Goal: Task Accomplishment & Management: Use online tool/utility

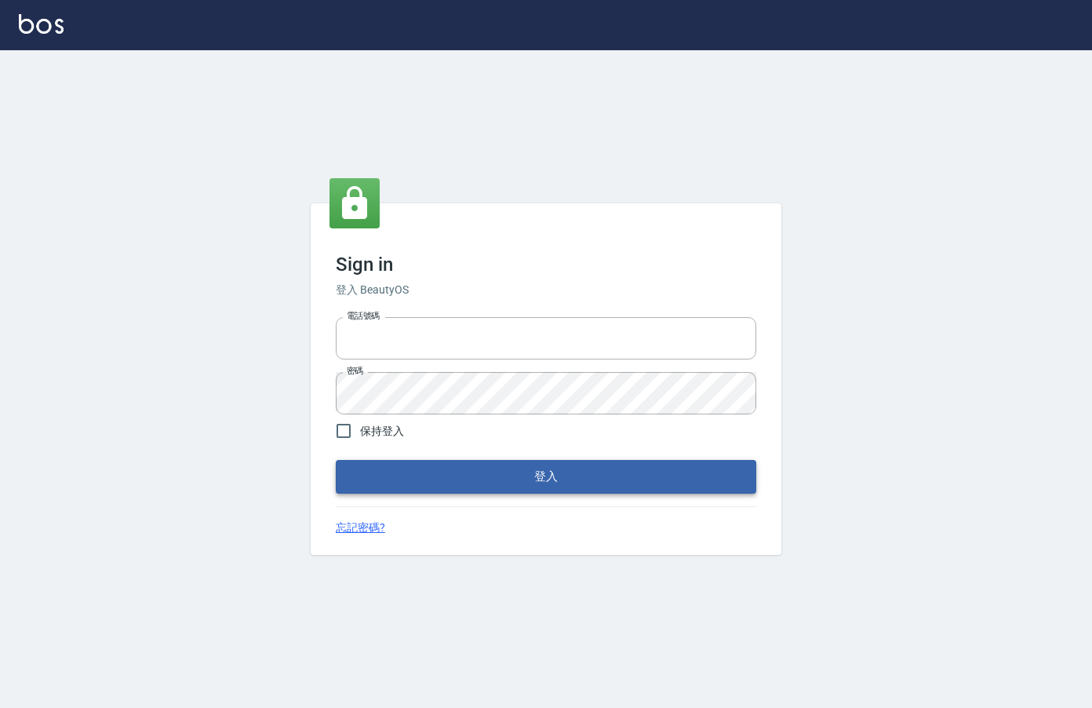
type input "0912850395"
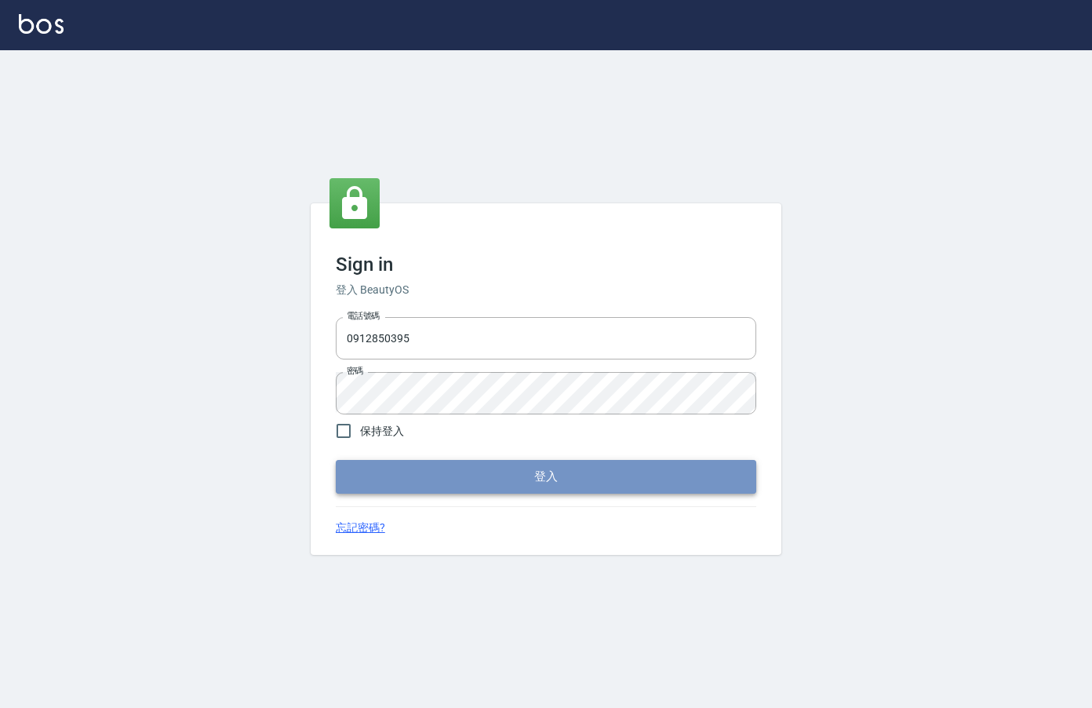
click at [539, 486] on button "登入" at bounding box center [546, 476] width 421 height 33
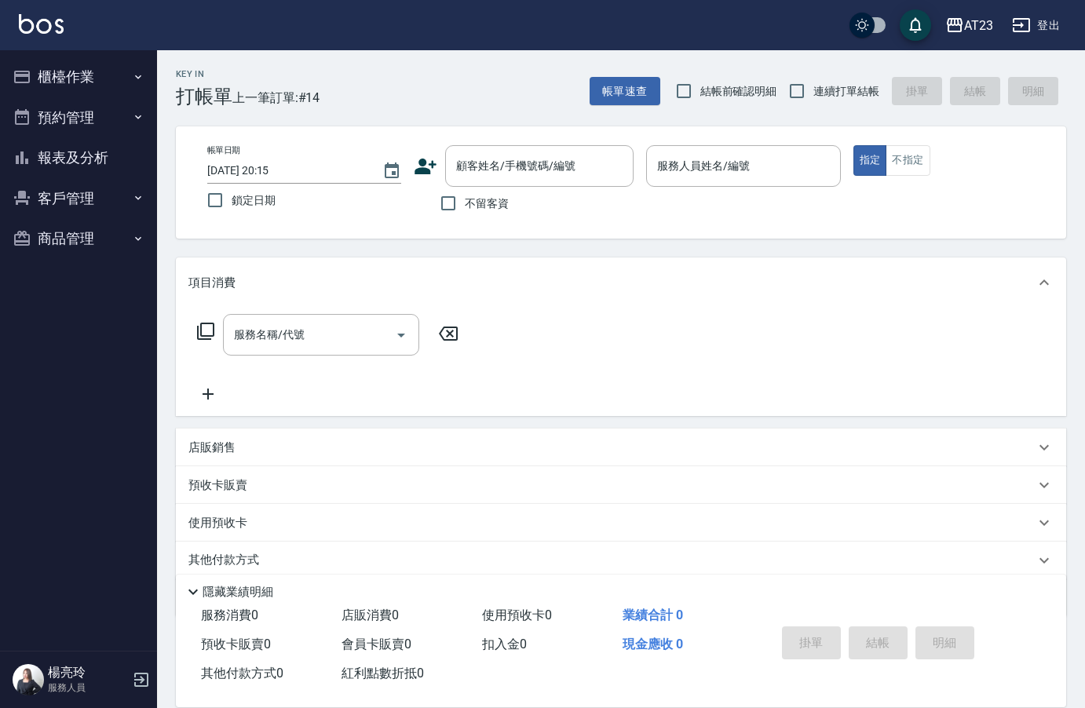
click at [698, 249] on div "Key In 打帳單 上一筆訂單:#14 帳單速查 結帳前確認明細 連續打單結帳 掛單 結帳 明細 帳單日期 [DATE] 20:15 鎖定日期 顧客姓名/手…" at bounding box center [621, 408] width 928 height 717
click at [799, 78] on input "連續打單結帳" at bounding box center [796, 91] width 33 height 33
checkbox input "true"
click at [443, 199] on input "不留客資" at bounding box center [448, 203] width 33 height 33
checkbox input "true"
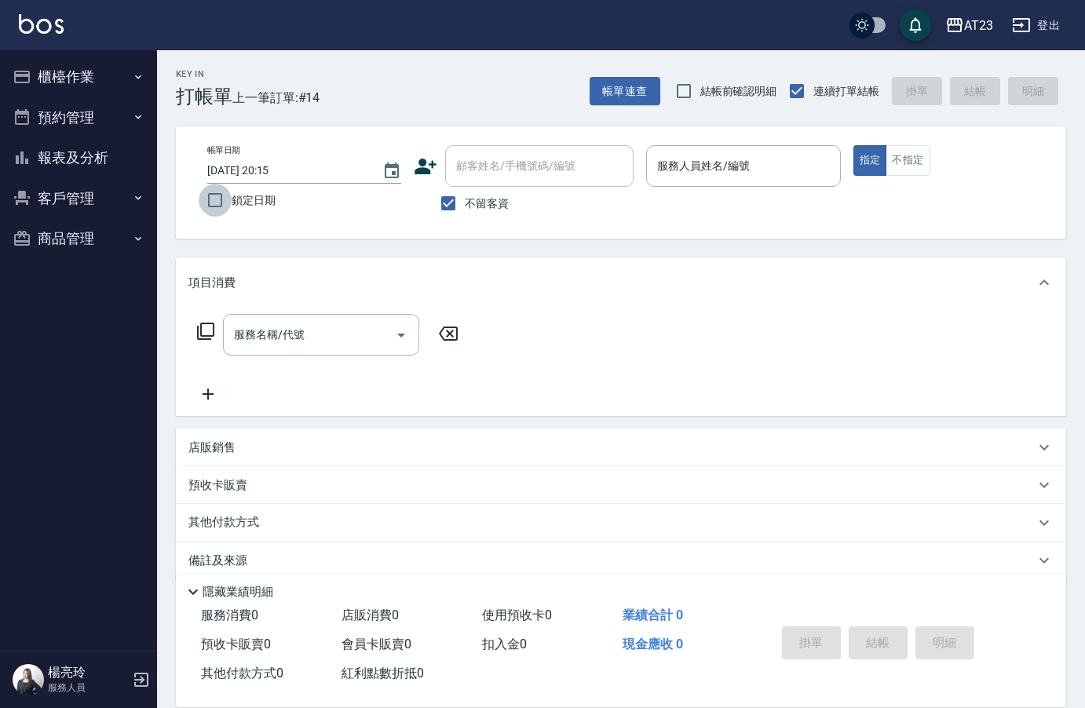
click at [201, 200] on input "鎖定日期" at bounding box center [215, 200] width 33 height 33
checkbox input "true"
click at [766, 177] on input "服務人員姓名/編號" at bounding box center [743, 165] width 180 height 27
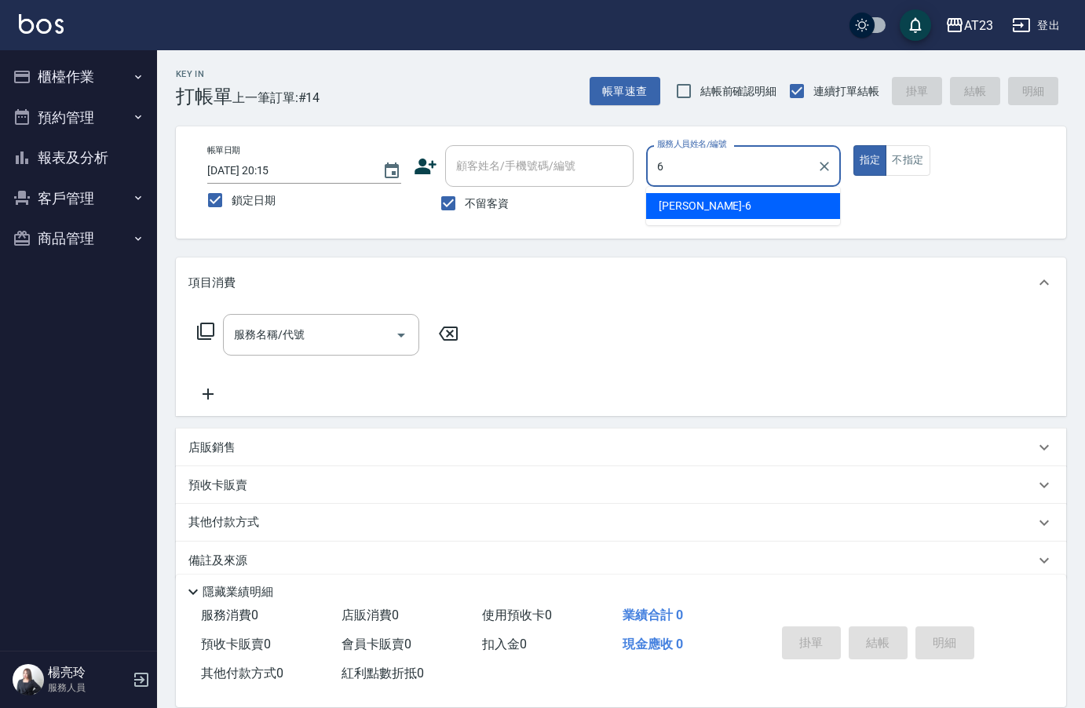
type input "Joann-6"
type button "true"
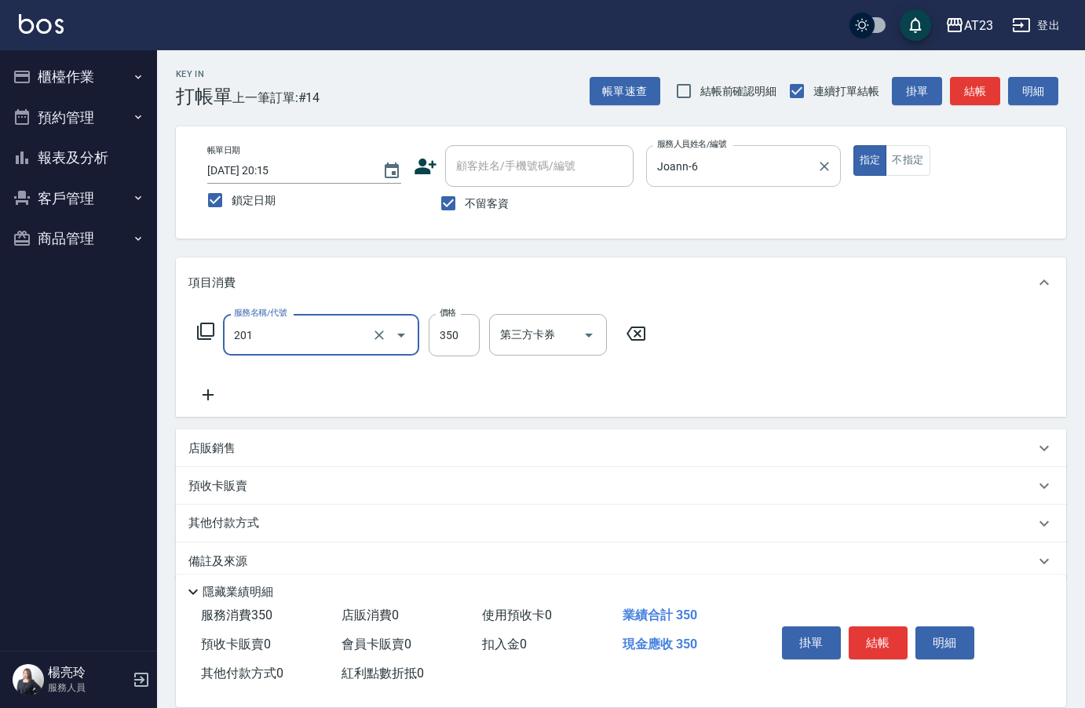
type input "一般洗髮(201)"
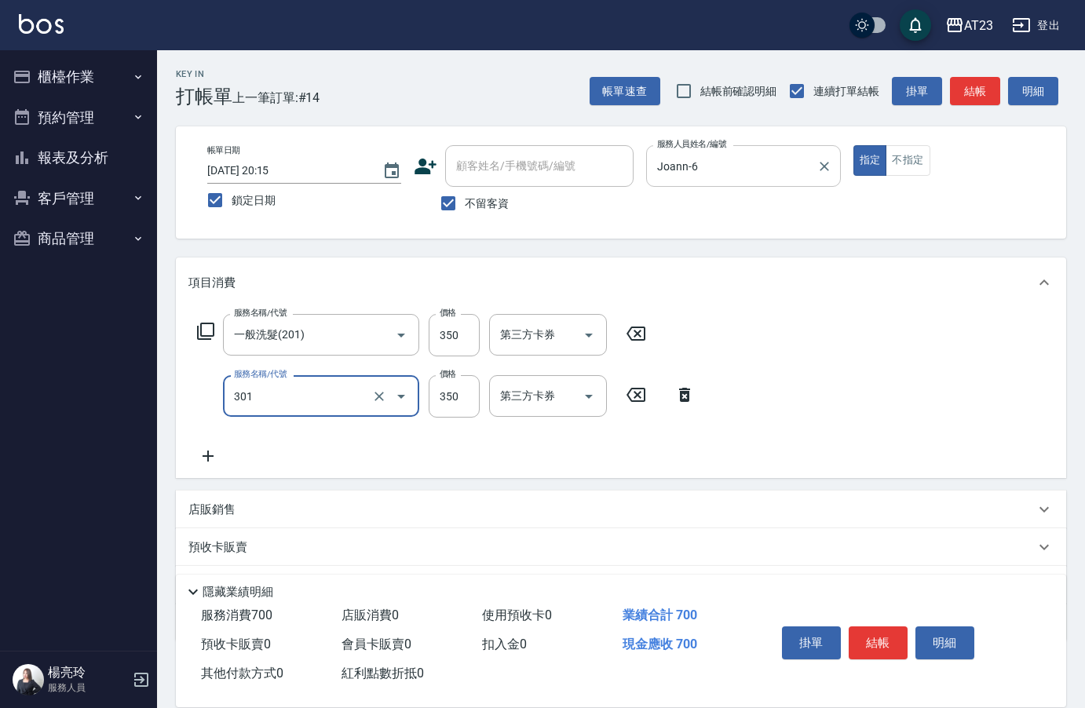
type input "造型剪髮(301)"
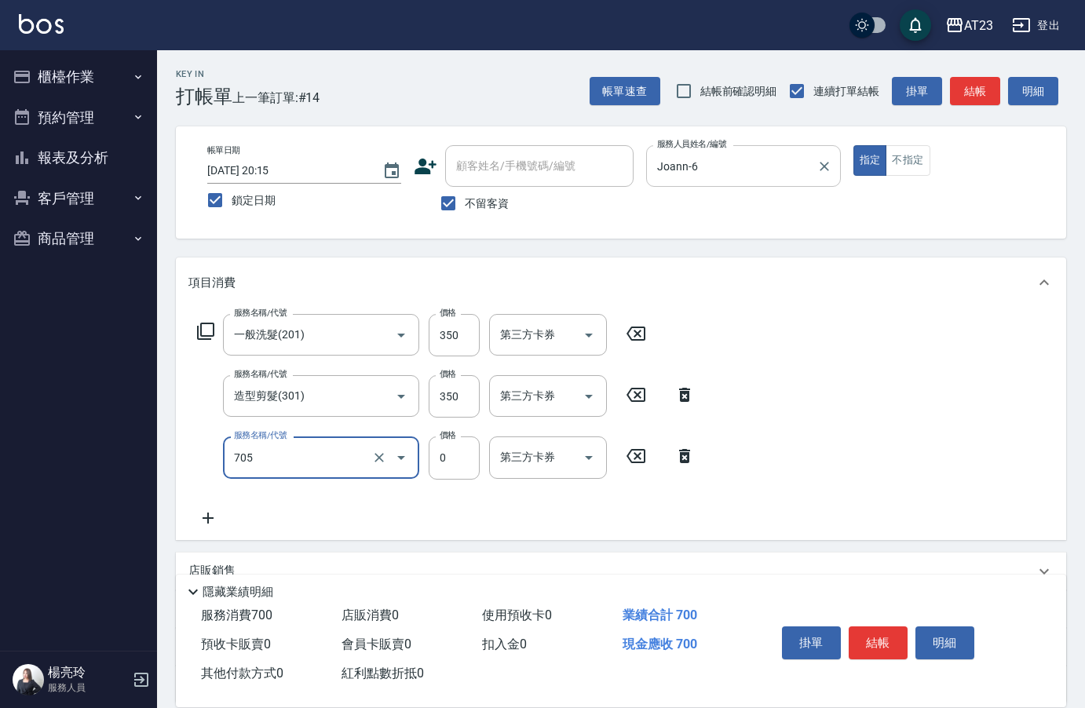
type input "互助50(705)"
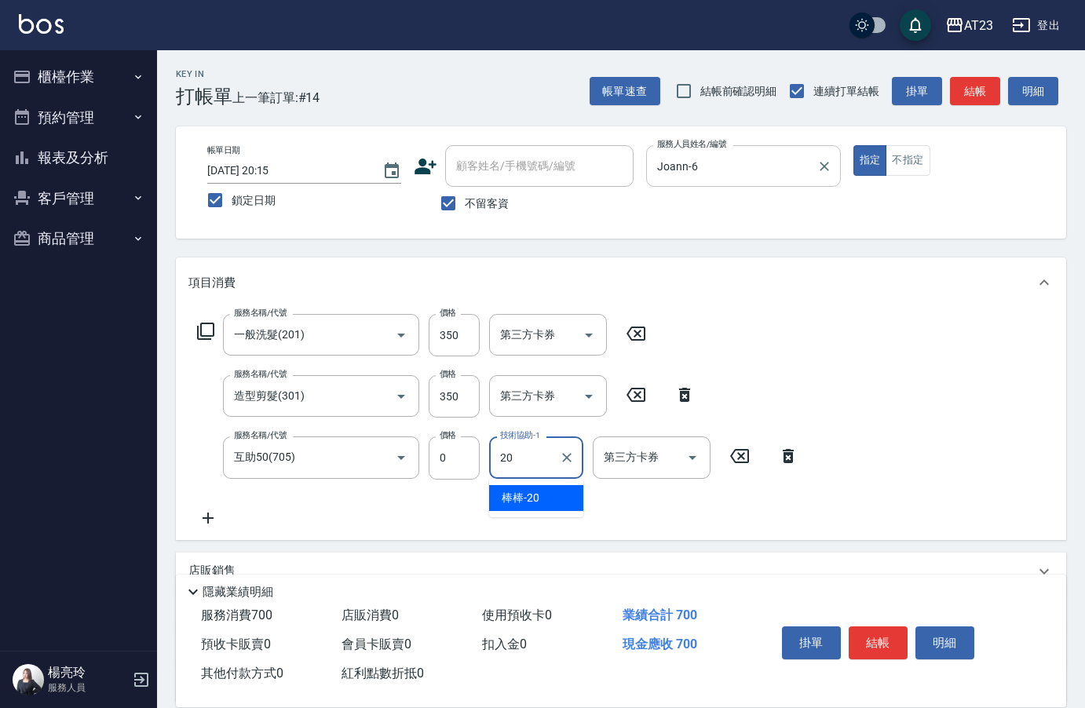
type input "棒棒-20"
click at [876, 627] on button "結帳" at bounding box center [877, 642] width 59 height 33
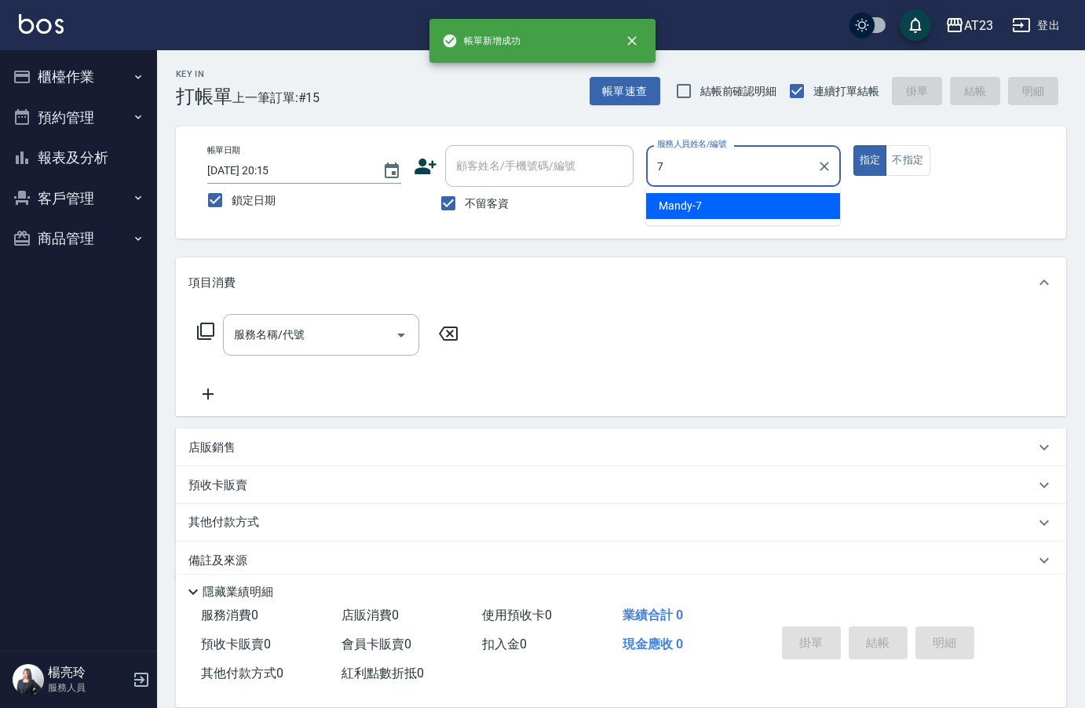
type input "Mandy-7"
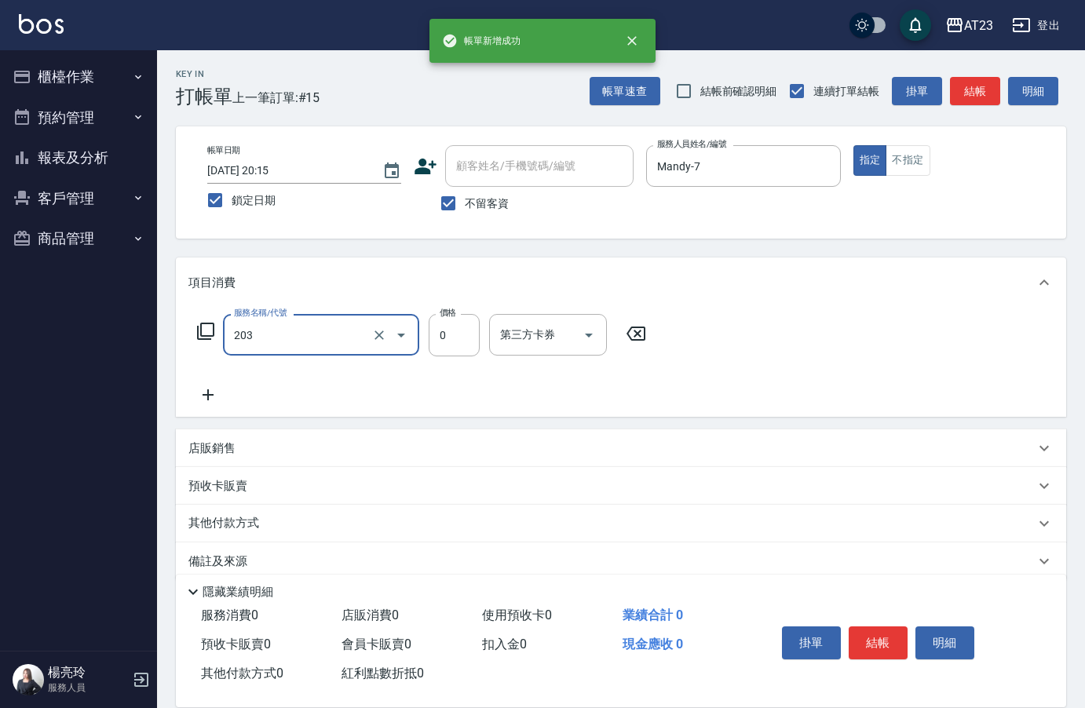
type input "使用洗髮卡(203)"
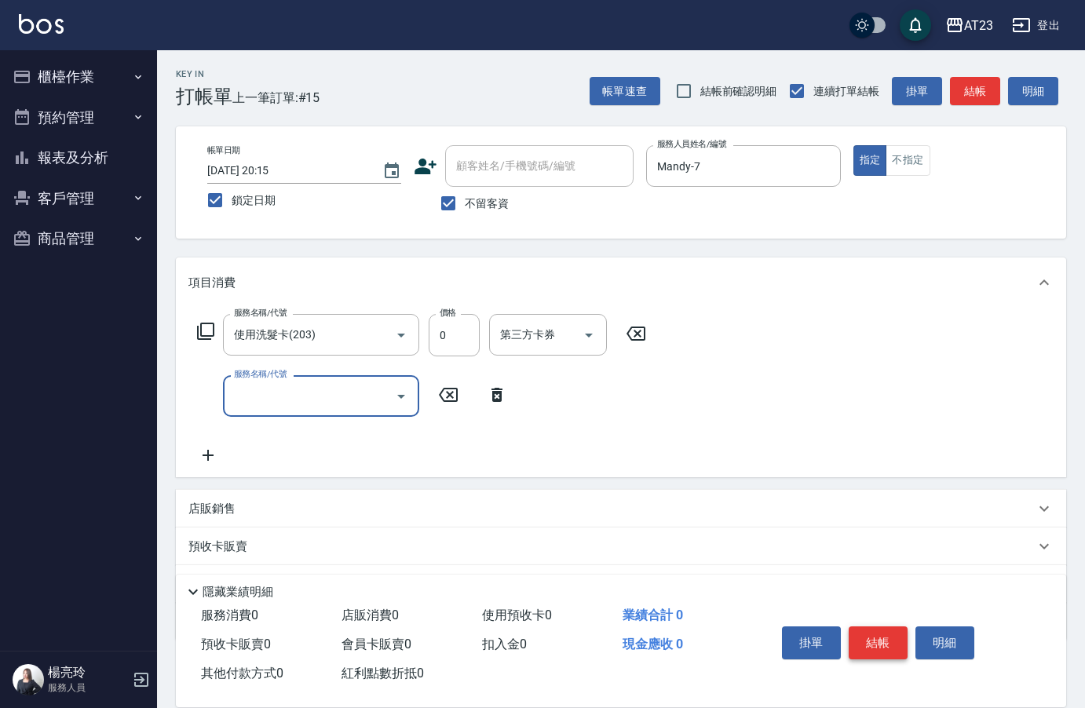
click at [874, 630] on button "結帳" at bounding box center [877, 642] width 59 height 33
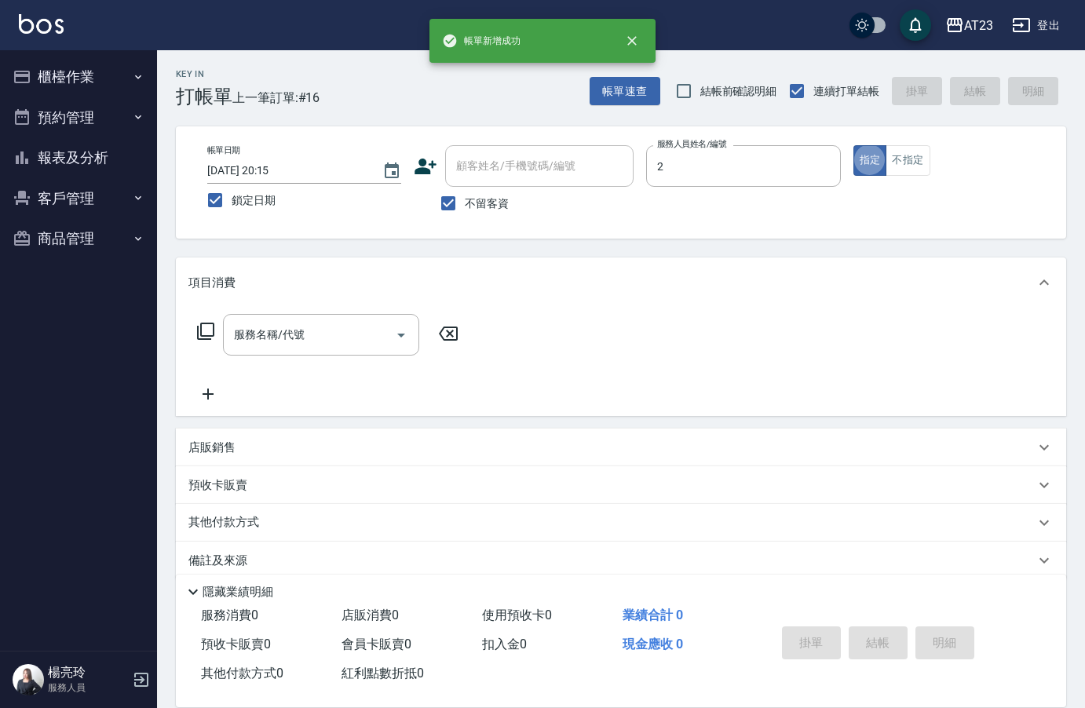
type input "美瑛-2"
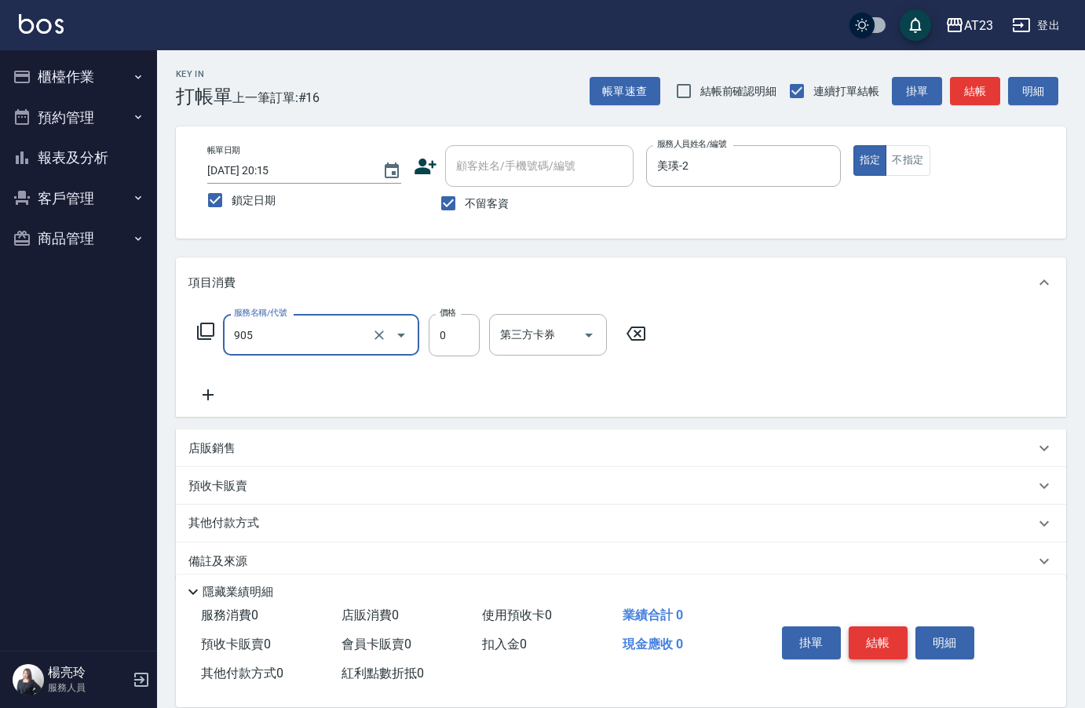
type input "頭皮卡使用(905)"
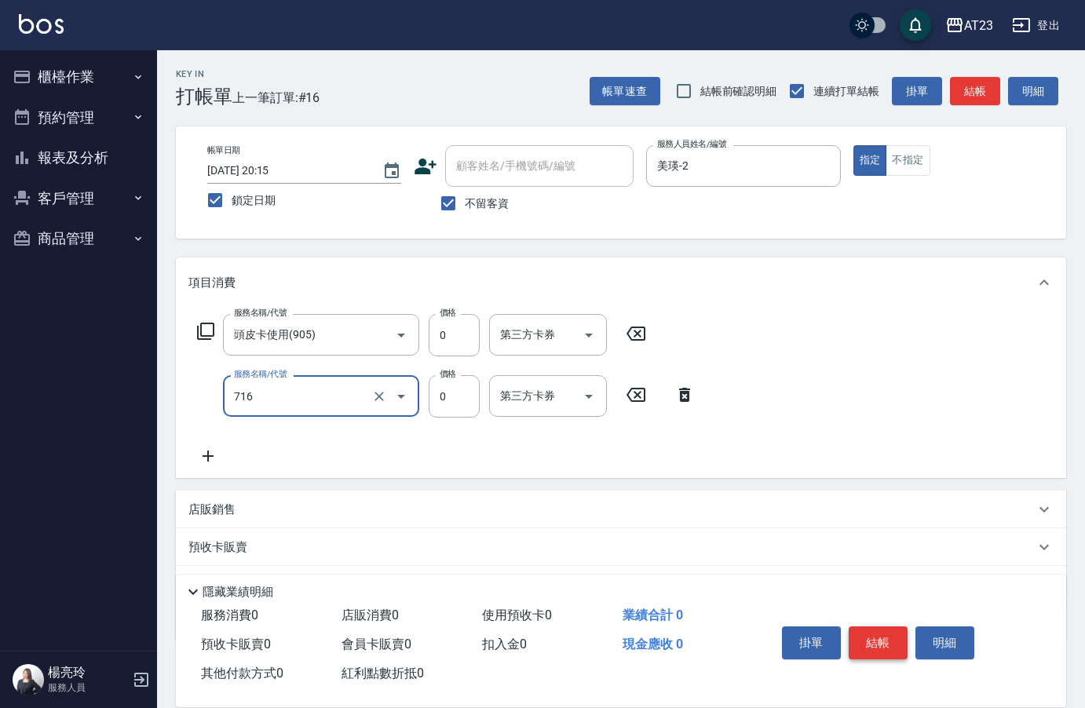
type input "互助160(716)"
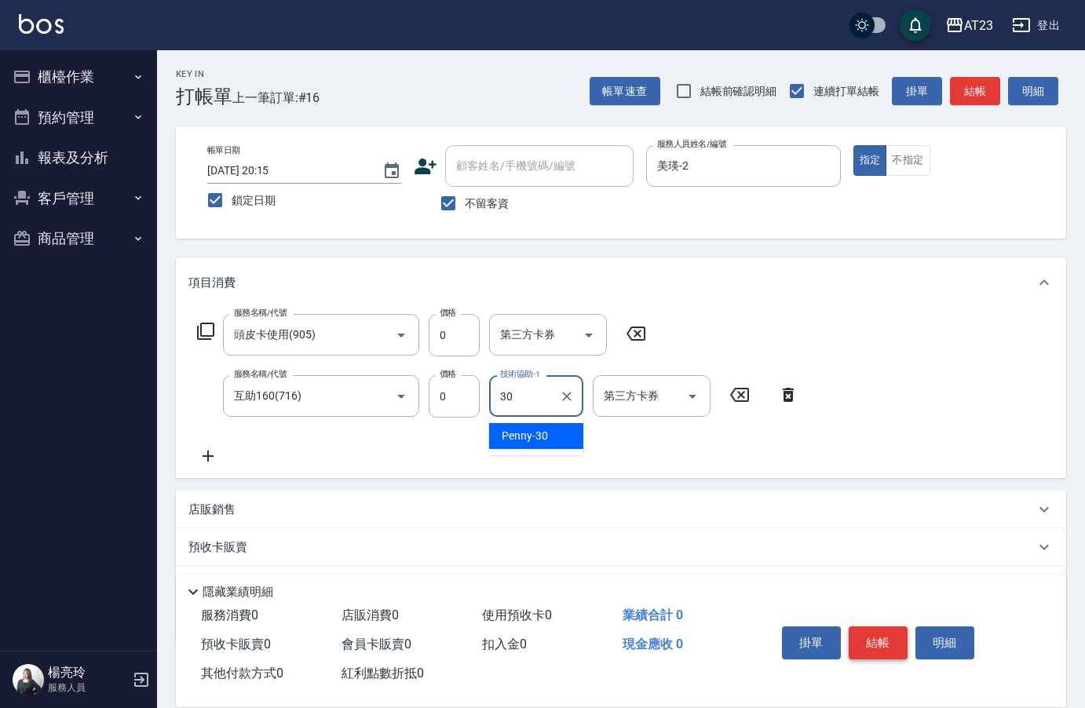
type input "Penny-30"
click at [874, 630] on button "結帳" at bounding box center [877, 642] width 59 height 33
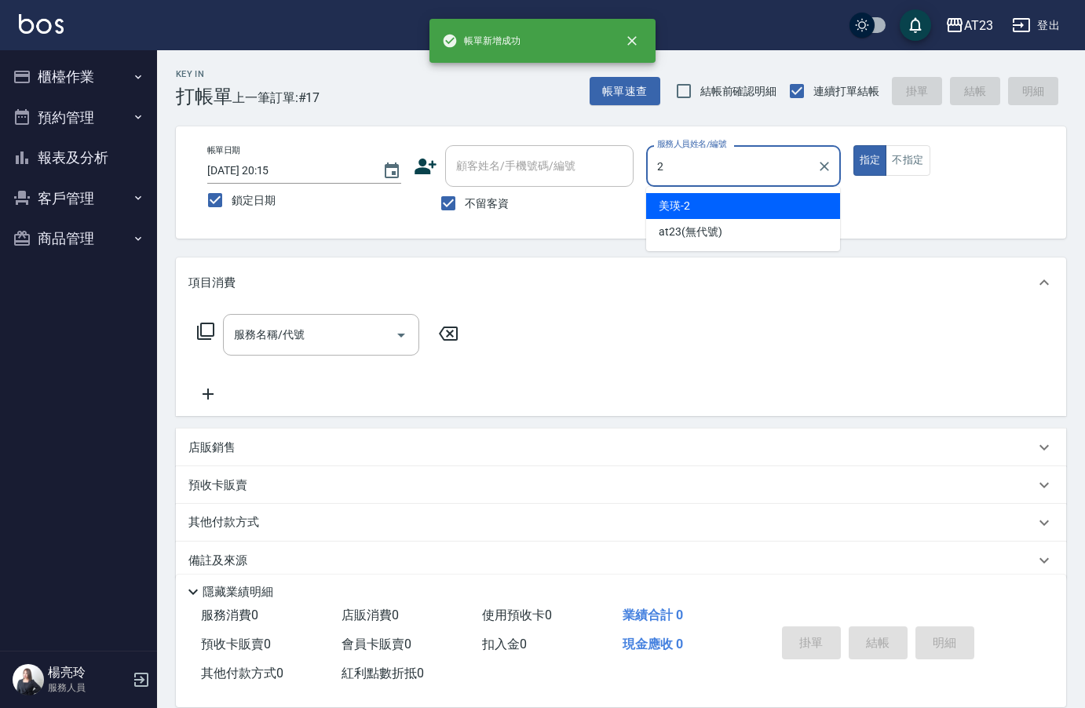
type input "美瑛-2"
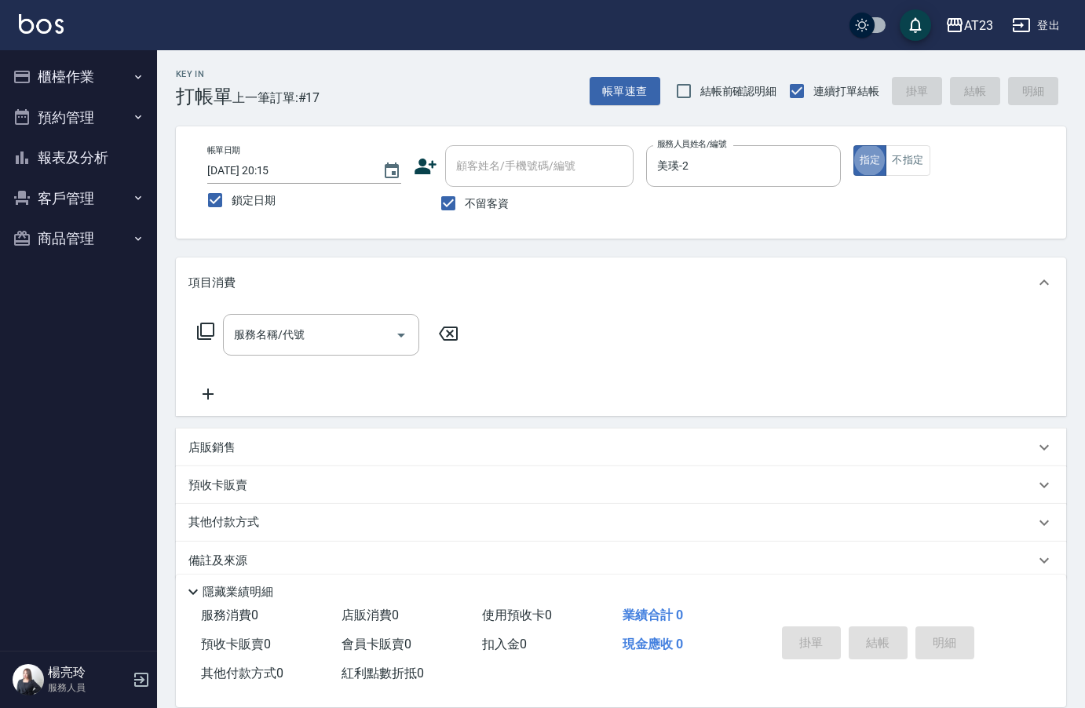
click at [209, 328] on icon at bounding box center [205, 331] width 19 height 19
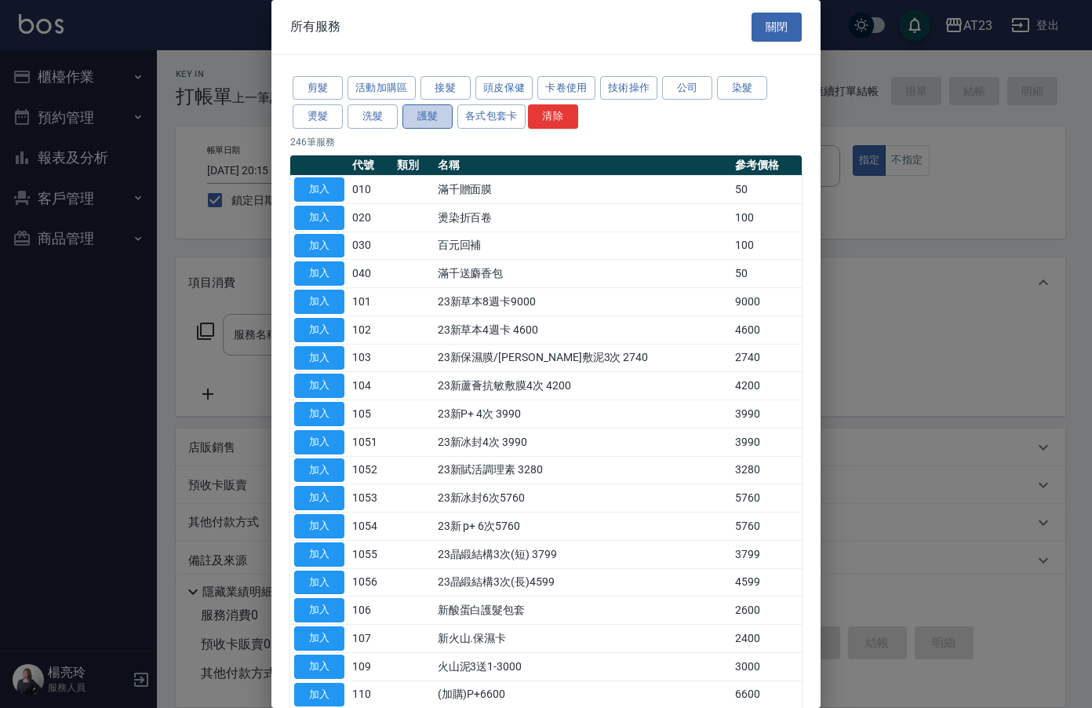
click at [436, 112] on button "護髮" at bounding box center [428, 116] width 50 height 24
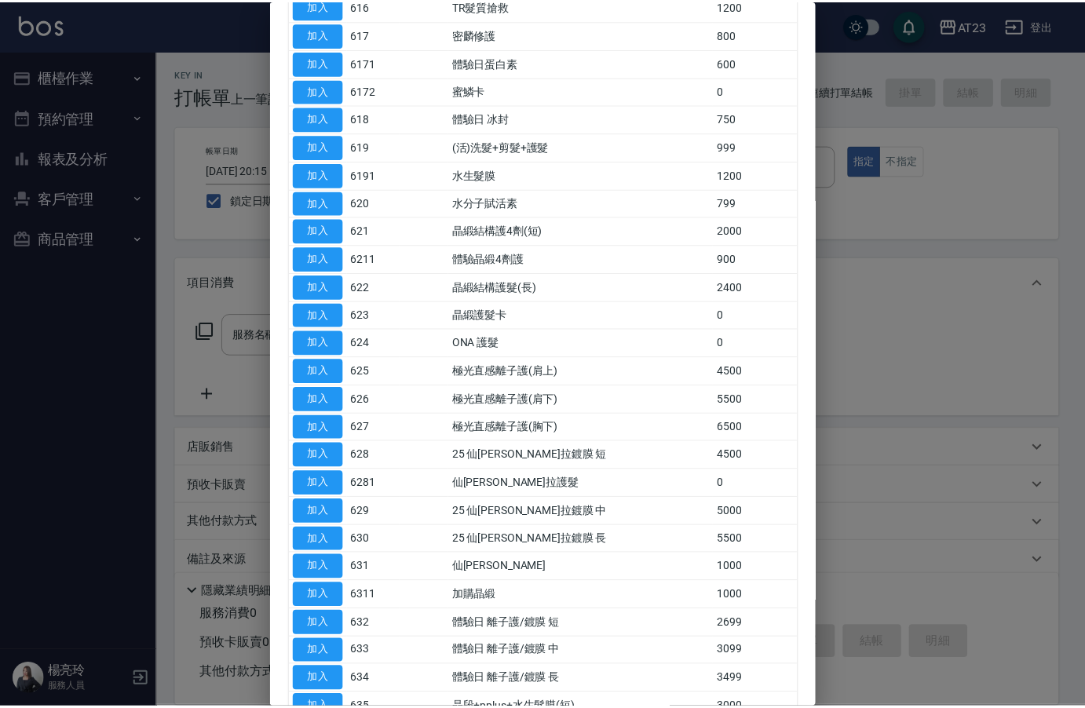
scroll to position [628, 0]
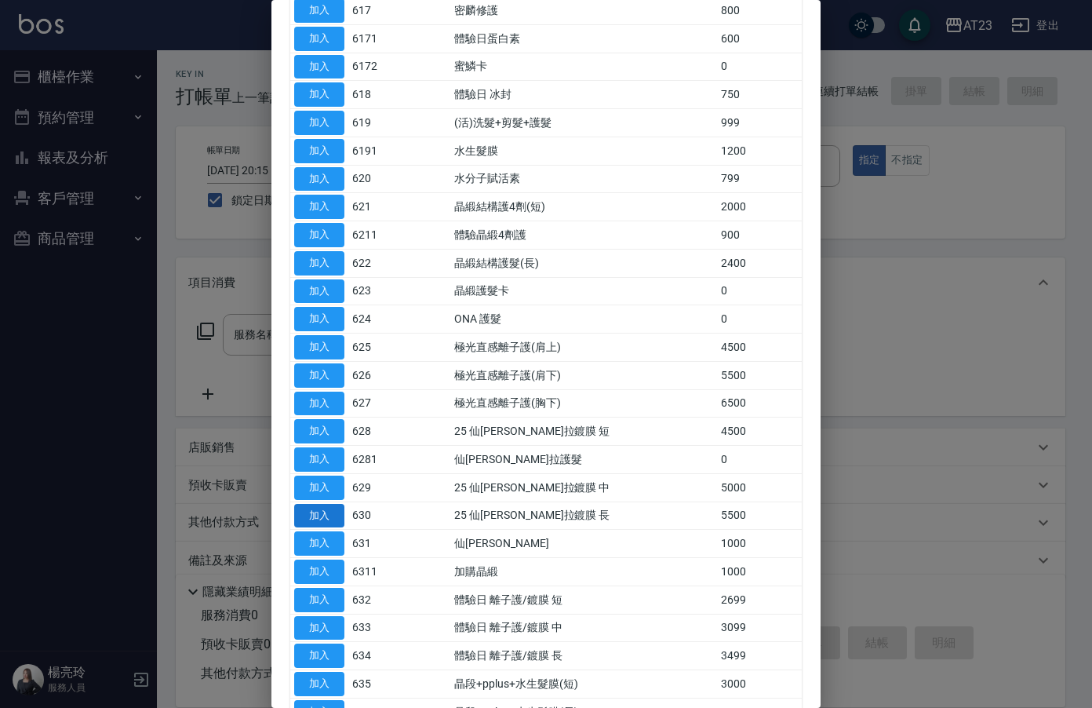
click at [326, 515] on button "加入" at bounding box center [319, 516] width 50 height 24
type input "25 仙[PERSON_NAME]拉鍍膜 長(630)"
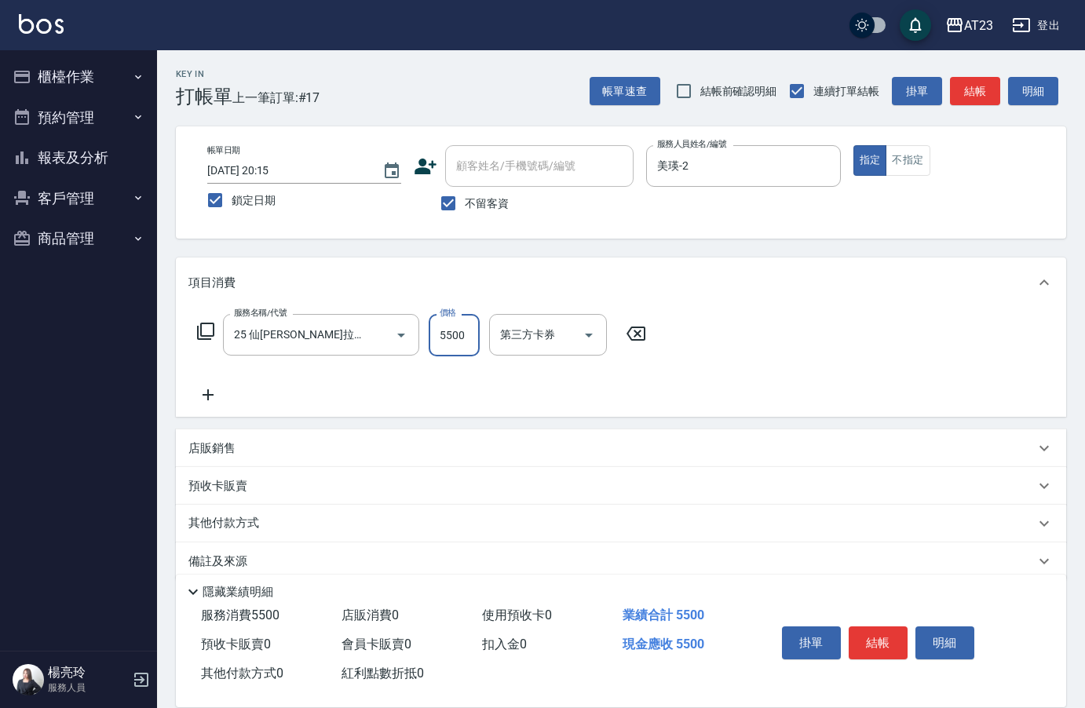
click at [460, 337] on input "5500" at bounding box center [453, 335] width 51 height 42
type input "3150"
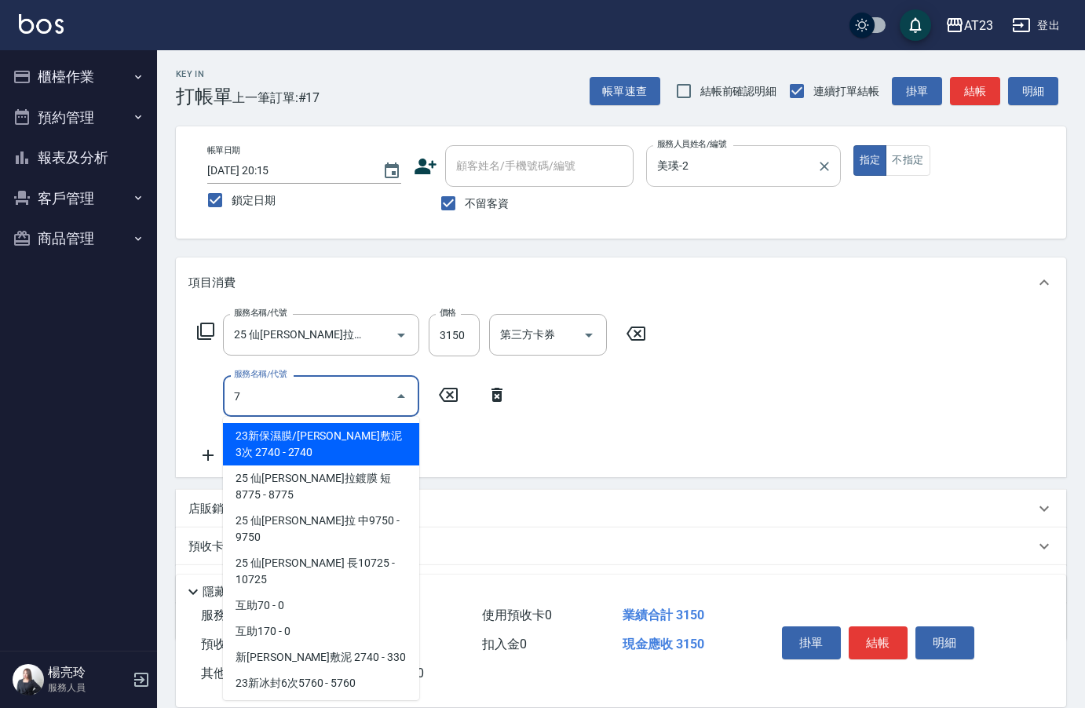
type input "7"
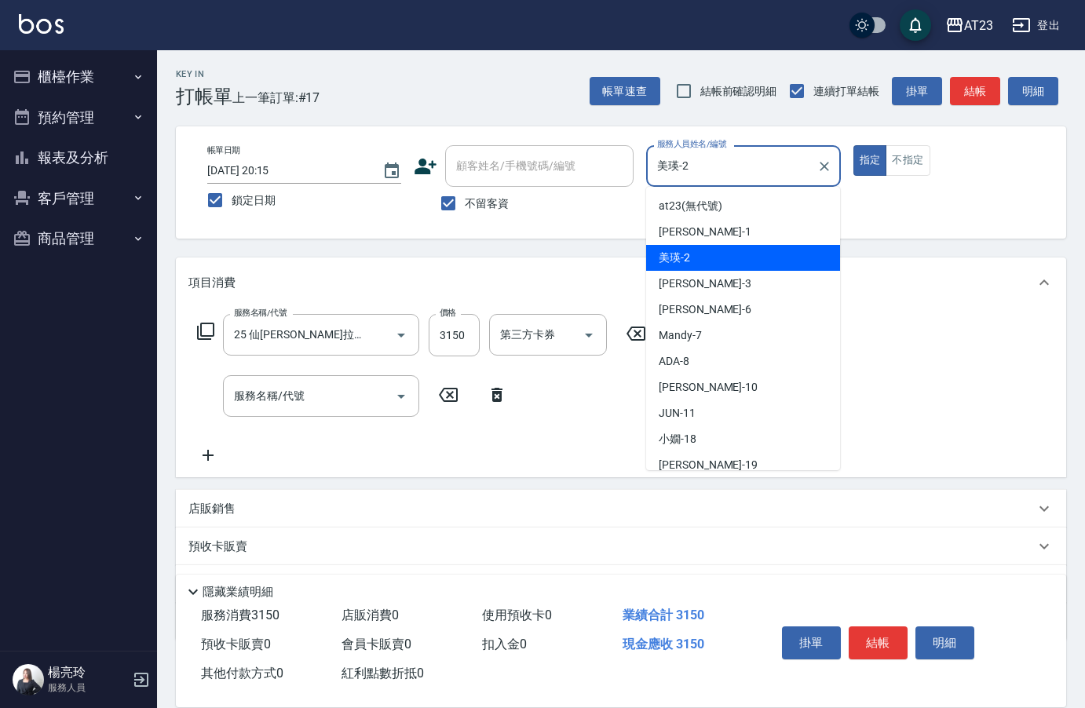
click at [768, 160] on input "美瑛-2" at bounding box center [731, 165] width 156 height 27
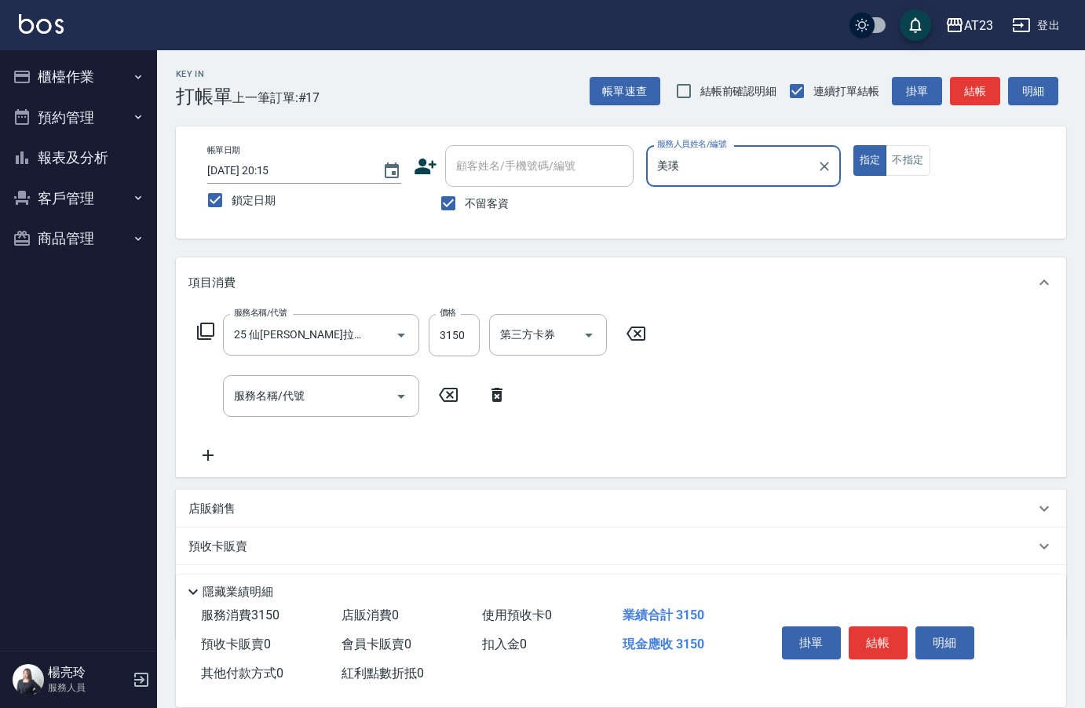
type input "美"
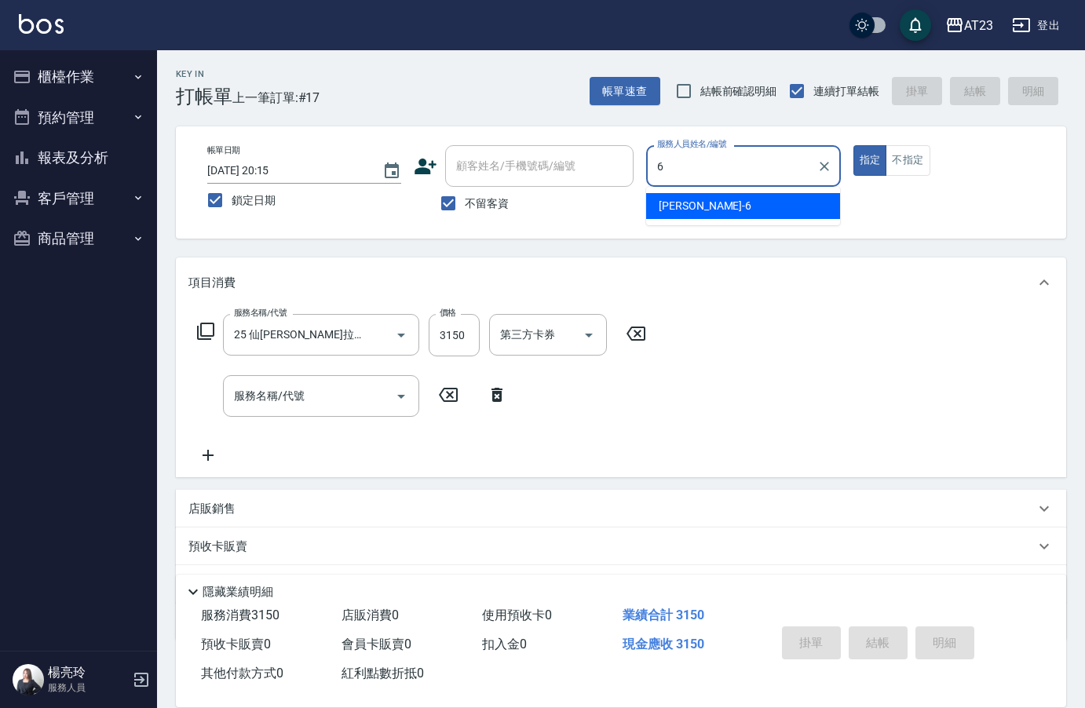
type input "Joann-6"
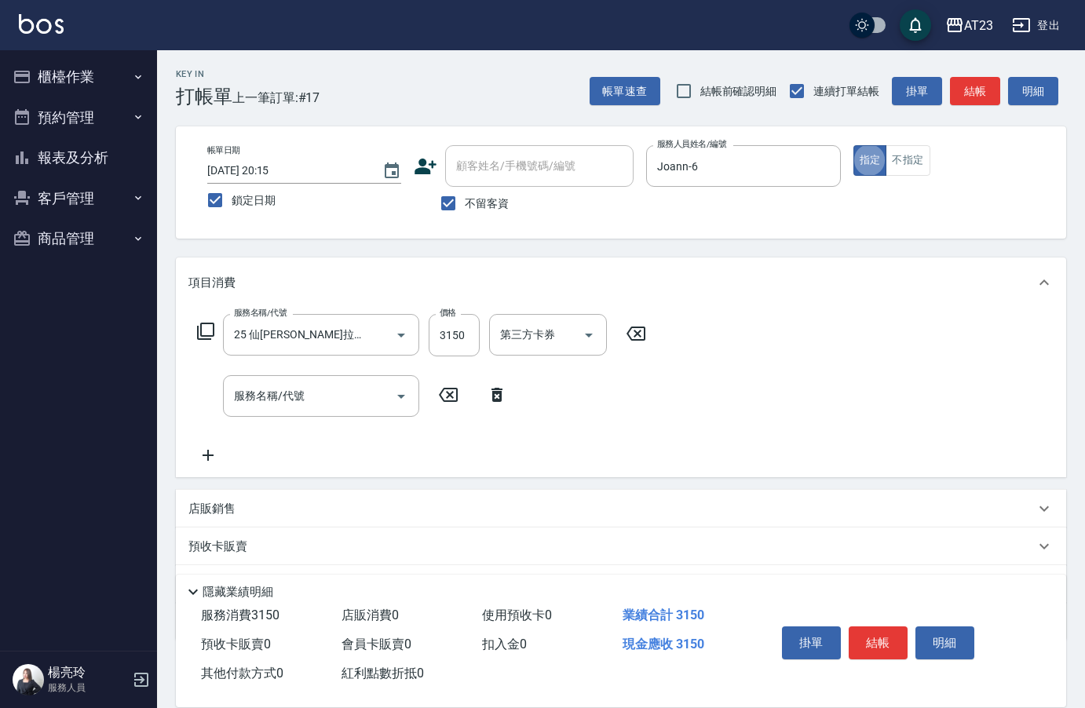
click at [649, 328] on icon at bounding box center [635, 333] width 39 height 19
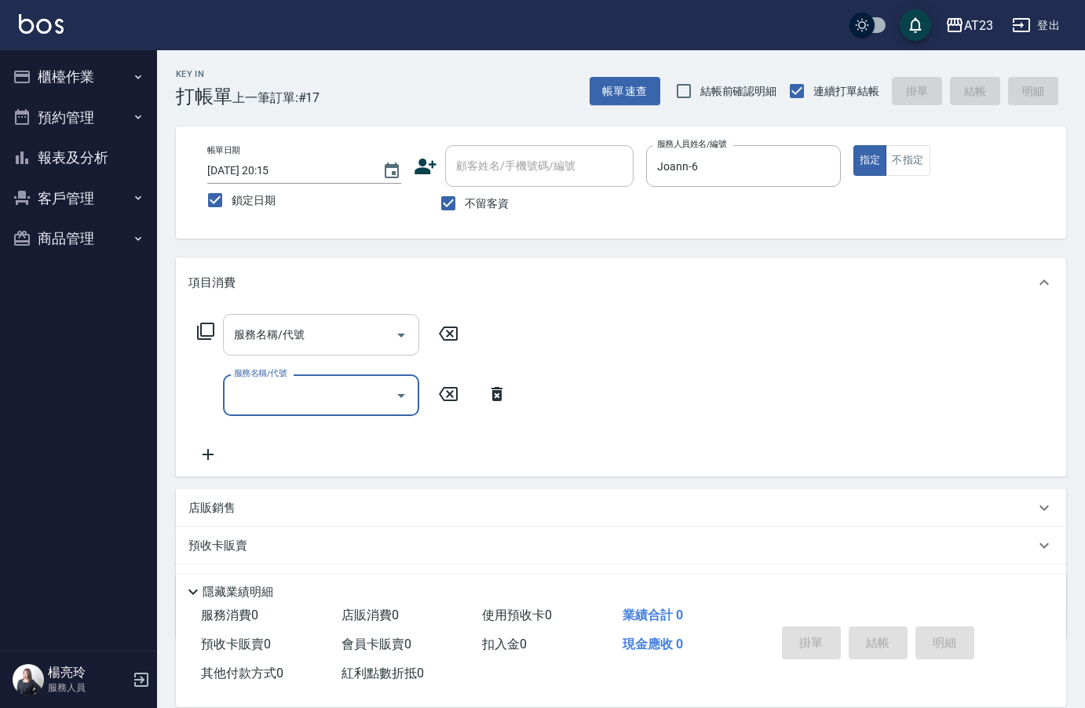
click at [368, 338] on input "服務名稱/代號" at bounding box center [309, 334] width 159 height 27
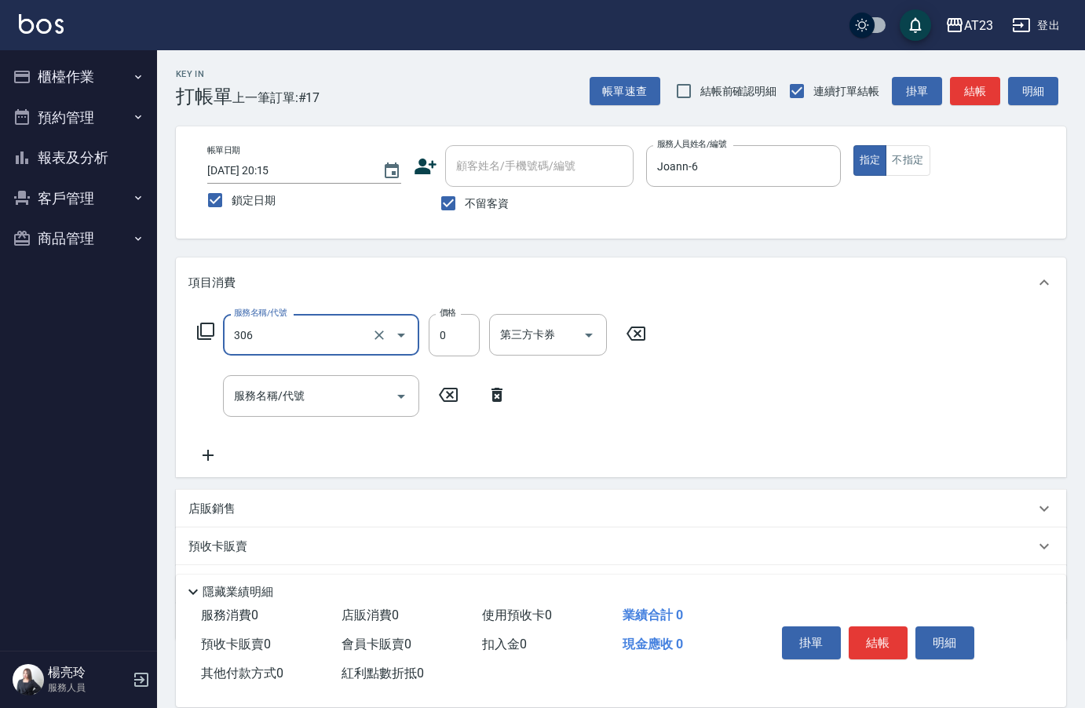
type input "剪髮卡(306)"
click at [874, 627] on button "結帳" at bounding box center [877, 642] width 59 height 33
